Goal: Complete application form: Complete application form

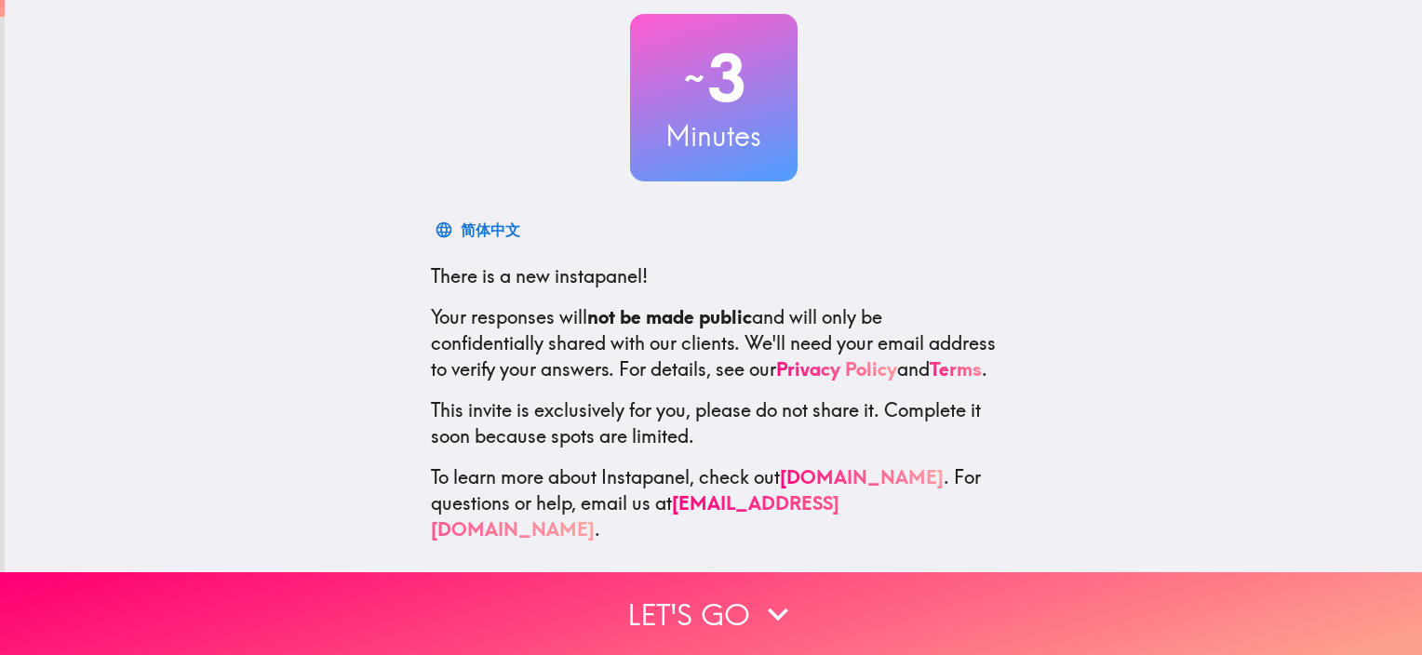
scroll to position [119, 0]
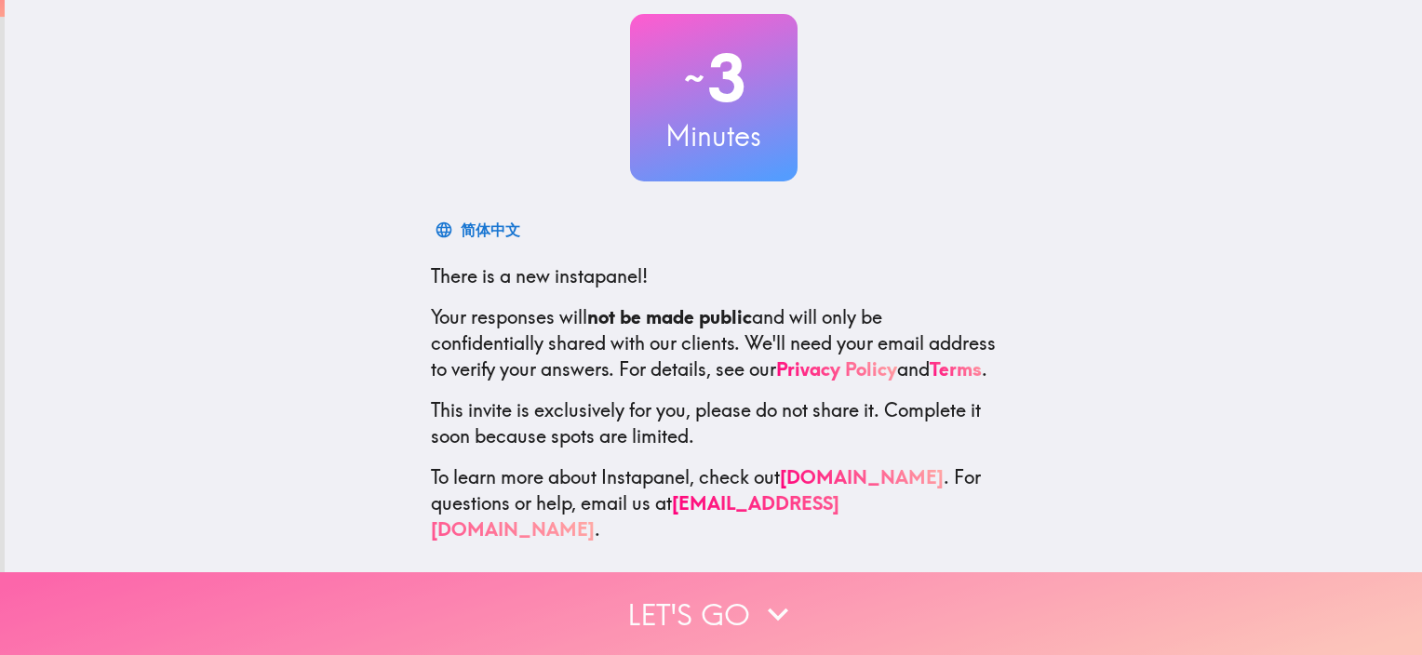
click at [758, 594] on icon "button" at bounding box center [778, 614] width 41 height 41
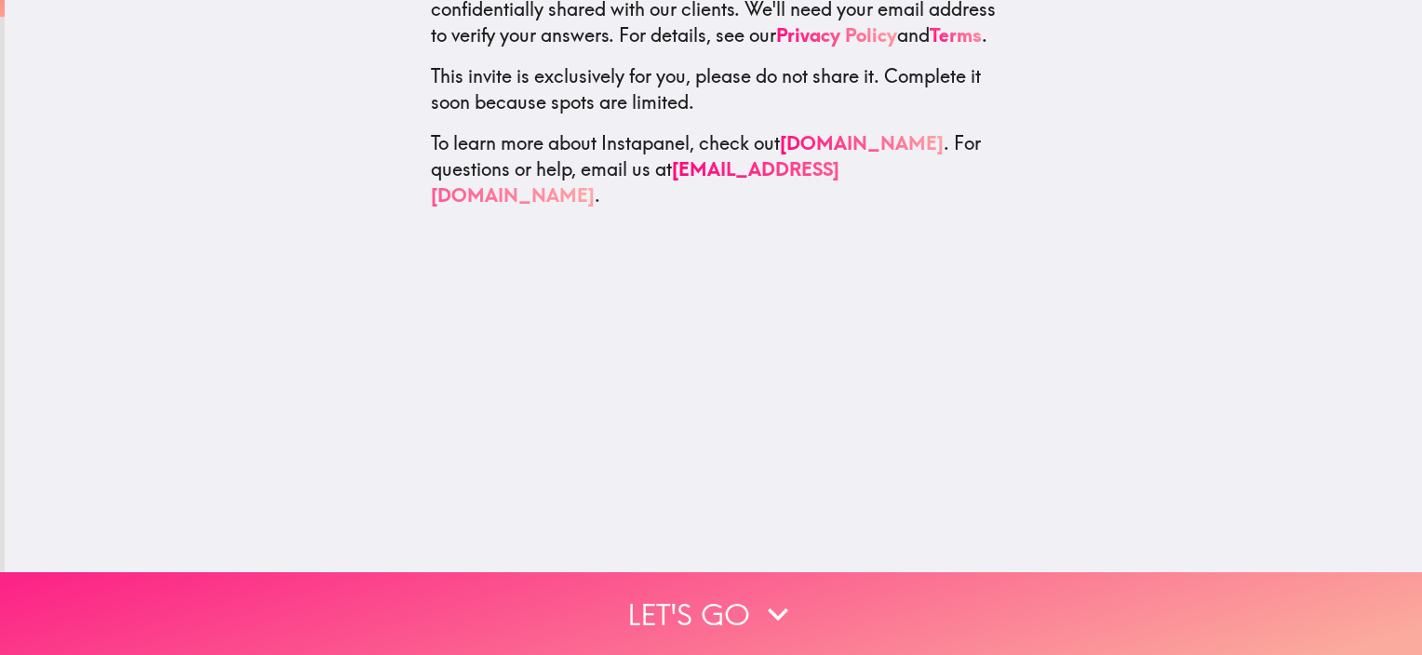
scroll to position [0, 0]
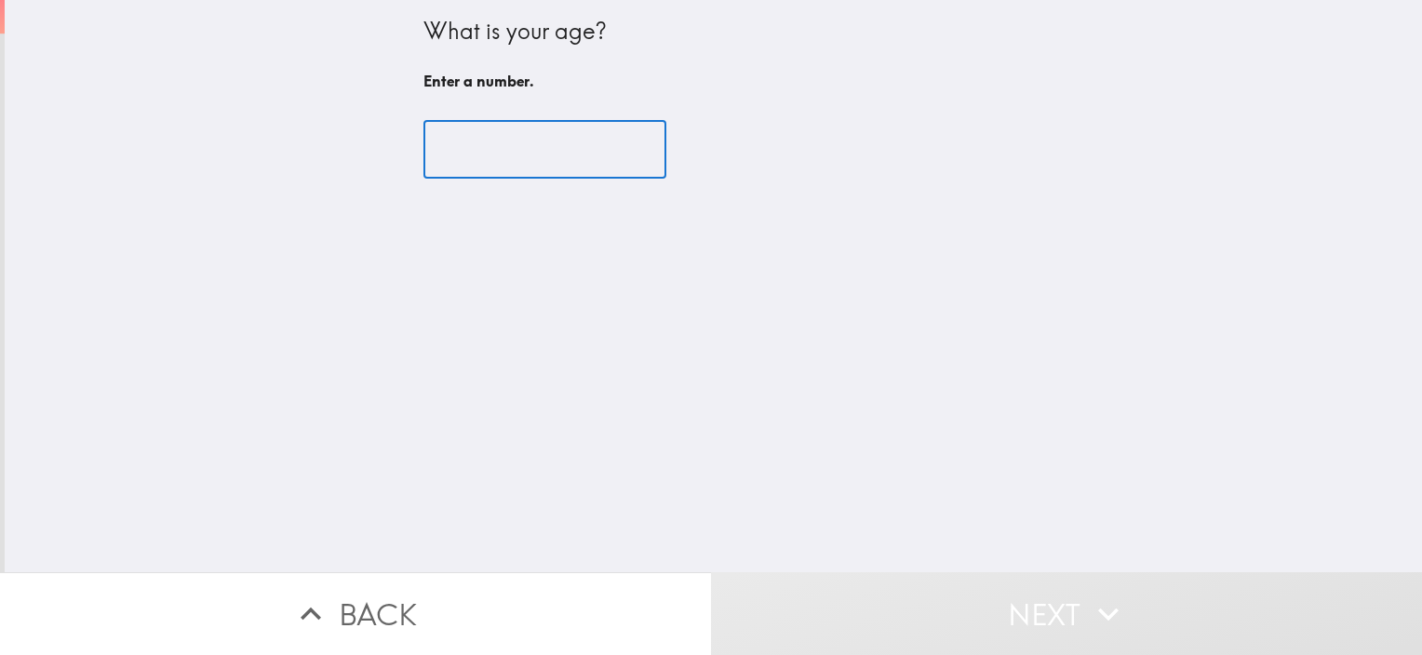
click at [475, 156] on input "number" at bounding box center [545, 150] width 243 height 58
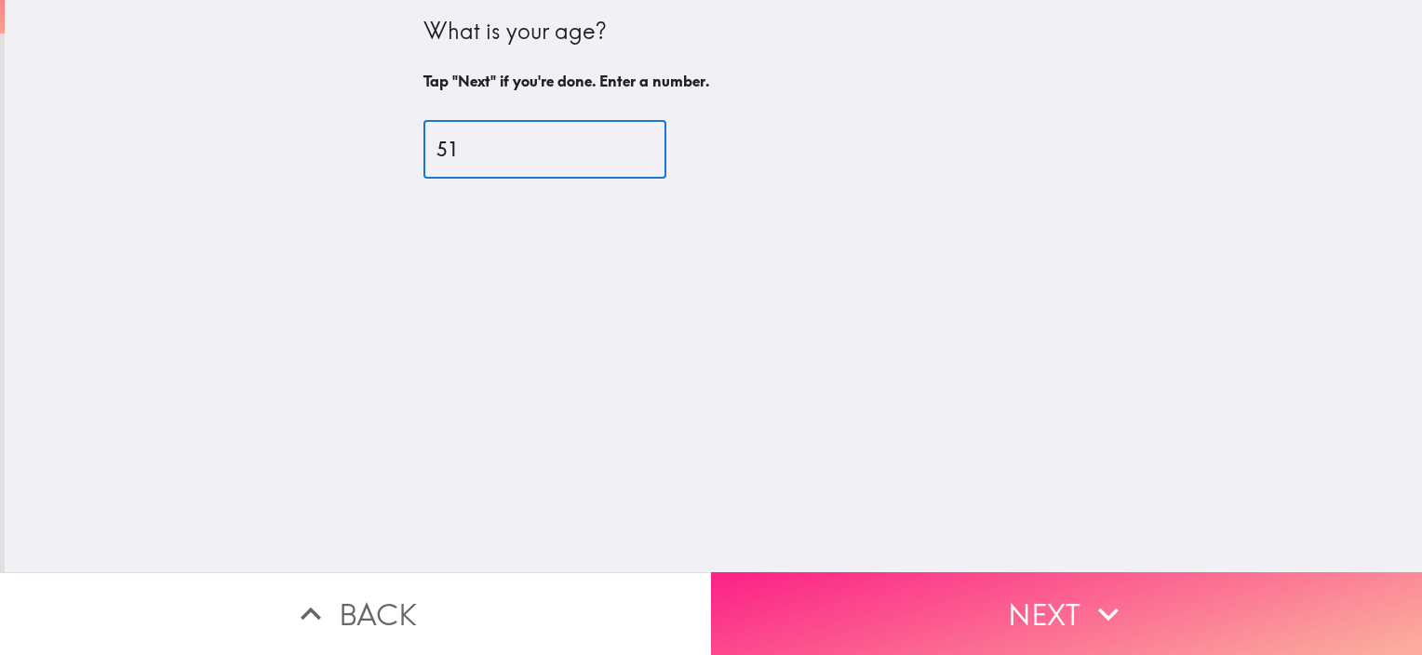
type input "51"
click at [830, 601] on button "Next" at bounding box center [1066, 614] width 711 height 83
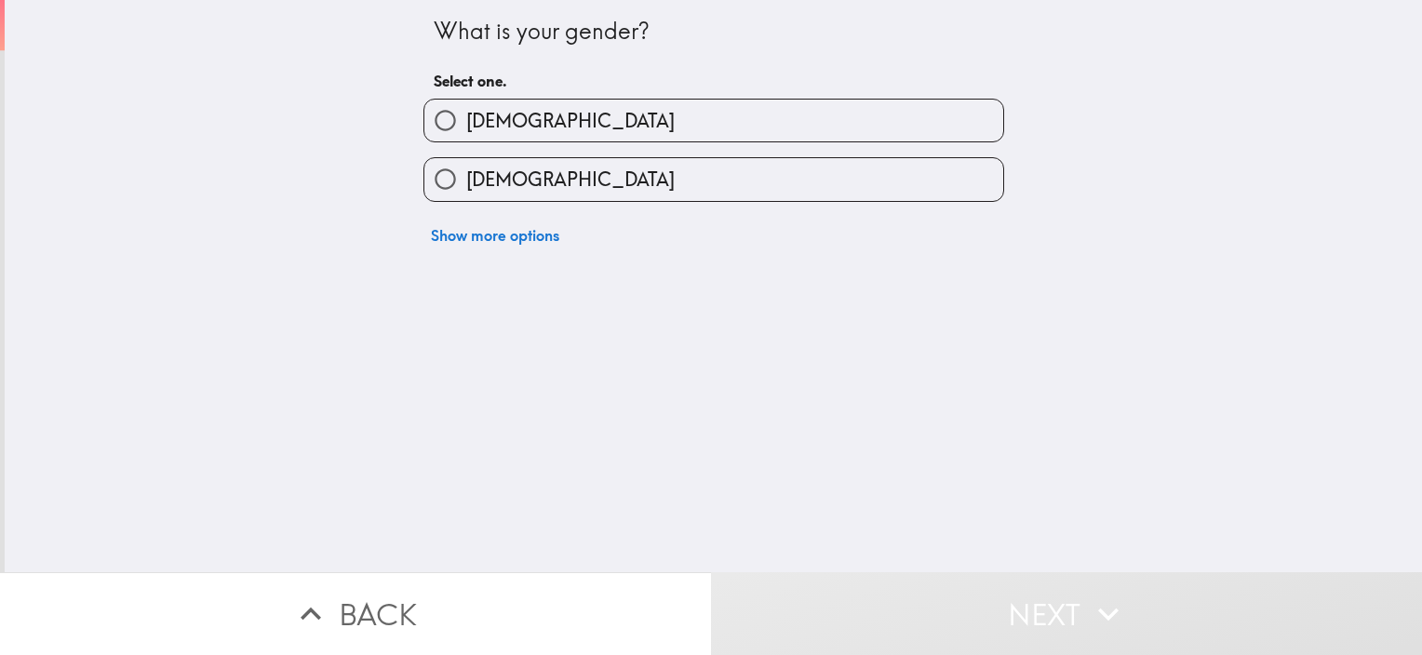
click at [559, 111] on label "[DEMOGRAPHIC_DATA]" at bounding box center [714, 121] width 579 height 42
click at [466, 111] on input "[DEMOGRAPHIC_DATA]" at bounding box center [446, 121] width 42 height 42
radio input "true"
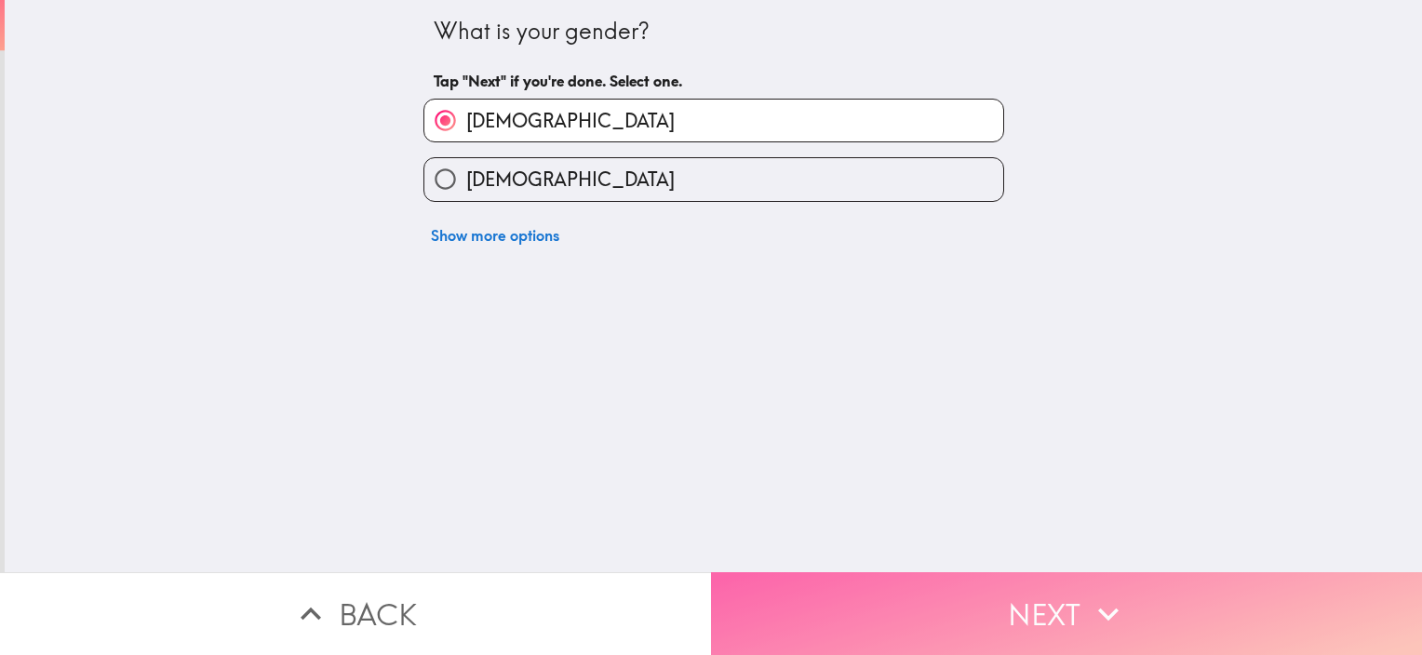
click at [771, 610] on button "Next" at bounding box center [1066, 614] width 711 height 83
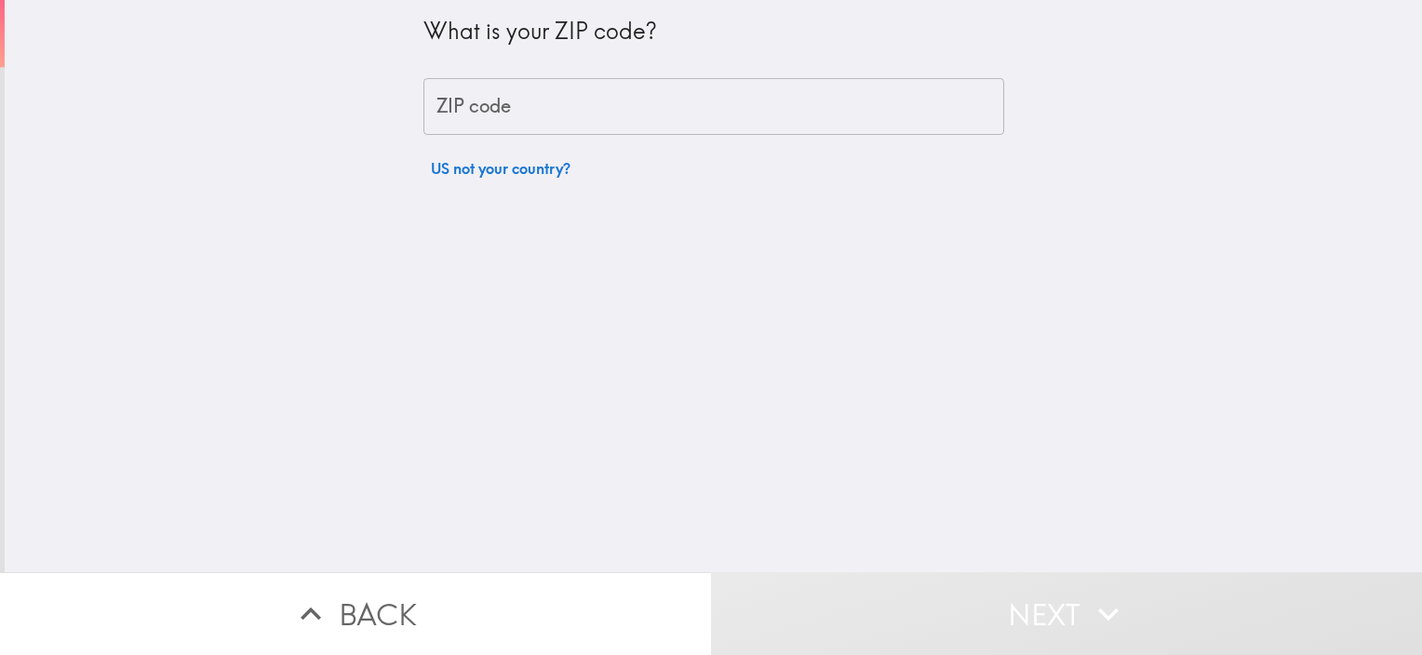
click at [495, 114] on input "ZIP code" at bounding box center [714, 107] width 581 height 58
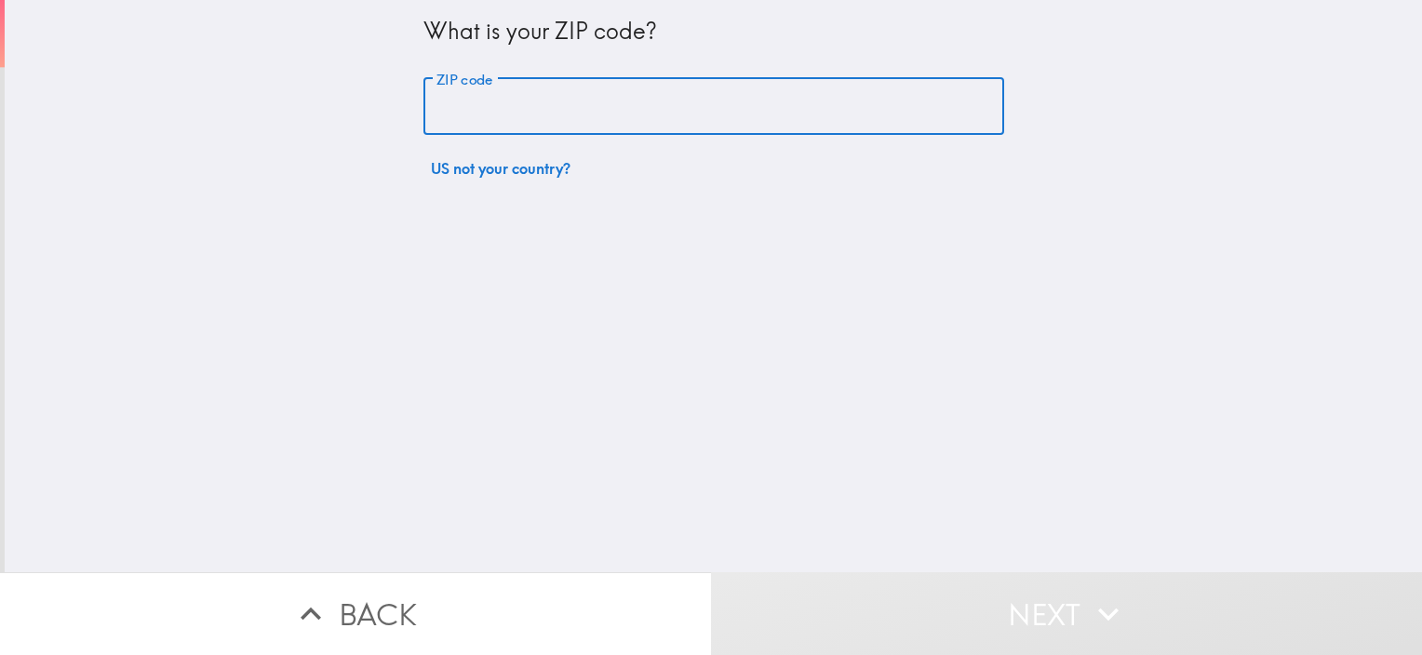
type input "80910"
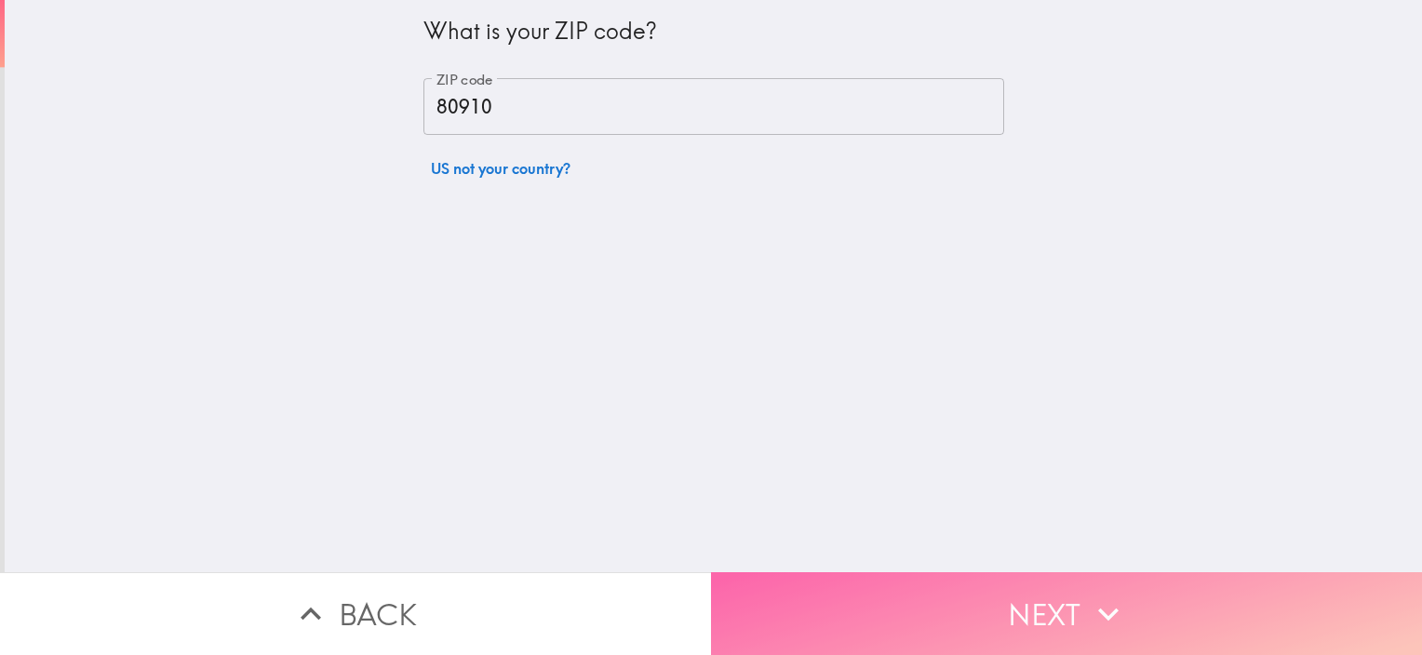
click at [812, 597] on button "Next" at bounding box center [1066, 614] width 711 height 83
